Goal: Find specific page/section: Find specific page/section

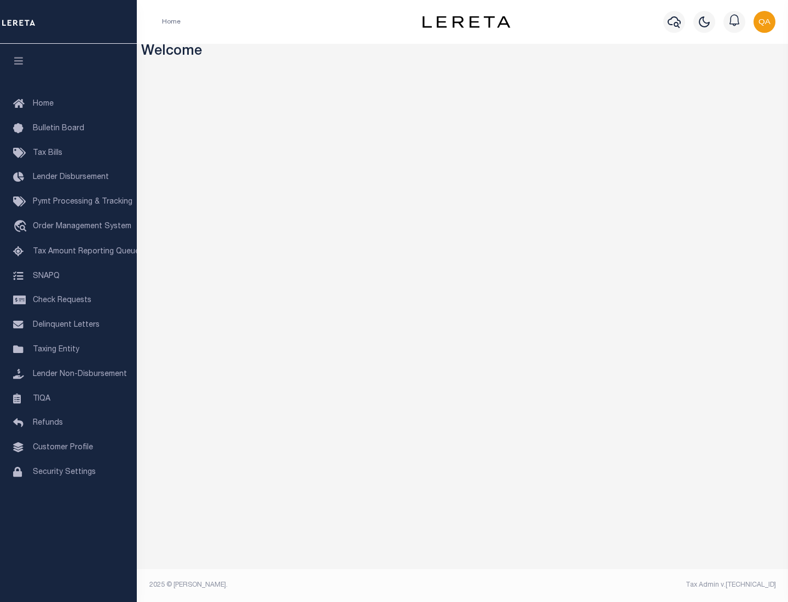
click at [68, 398] on link "TIQA" at bounding box center [68, 399] width 137 height 25
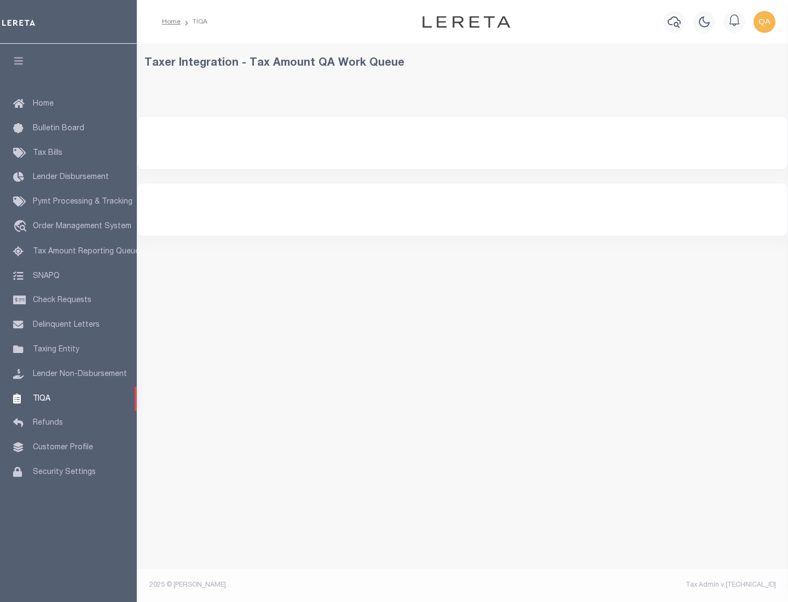
select select "200"
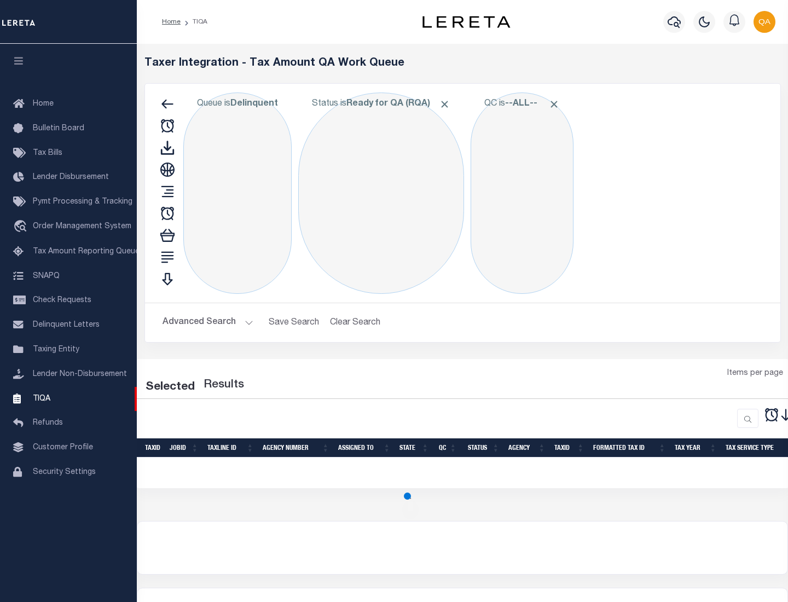
select select "200"
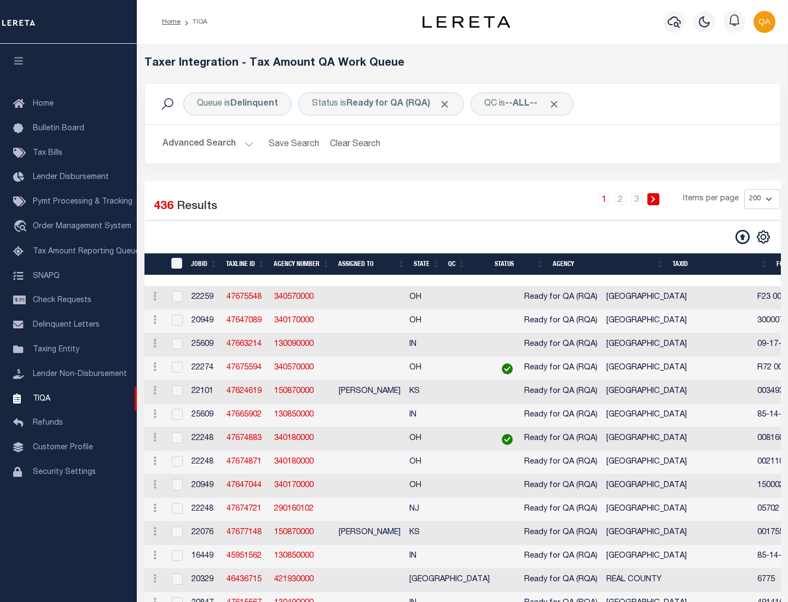
click at [448, 104] on span "Click to Remove" at bounding box center [444, 104] width 11 height 11
